Goal: Navigation & Orientation: Understand site structure

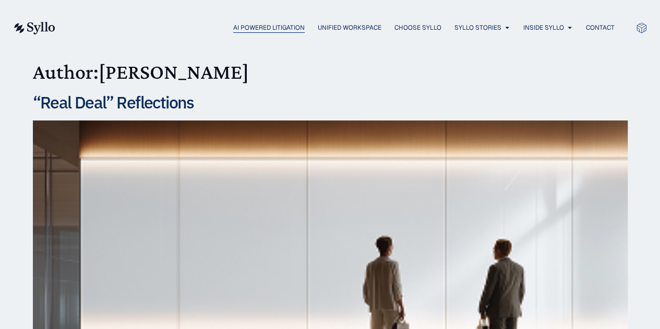
click at [269, 25] on span "AI Powered Litigation" at bounding box center [268, 27] width 71 height 9
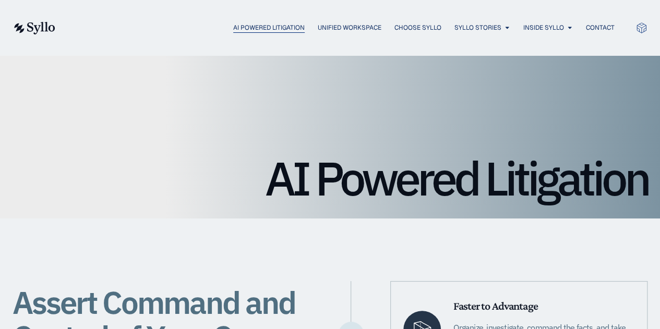
click at [265, 27] on span "AI Powered Litigation" at bounding box center [268, 27] width 71 height 9
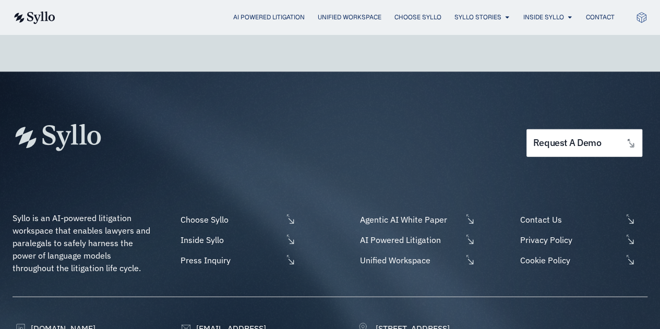
scroll to position [3261, 0]
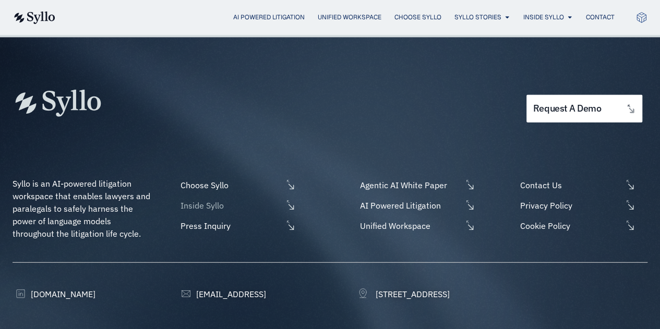
click at [217, 199] on li "Inside Syllo" at bounding box center [237, 207] width 118 height 17
click at [214, 199] on span "Inside Syllo" at bounding box center [230, 205] width 104 height 13
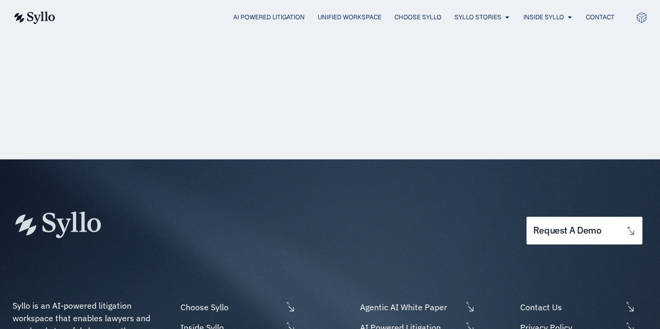
scroll to position [1521, 0]
